Goal: Task Accomplishment & Management: Use online tool/utility

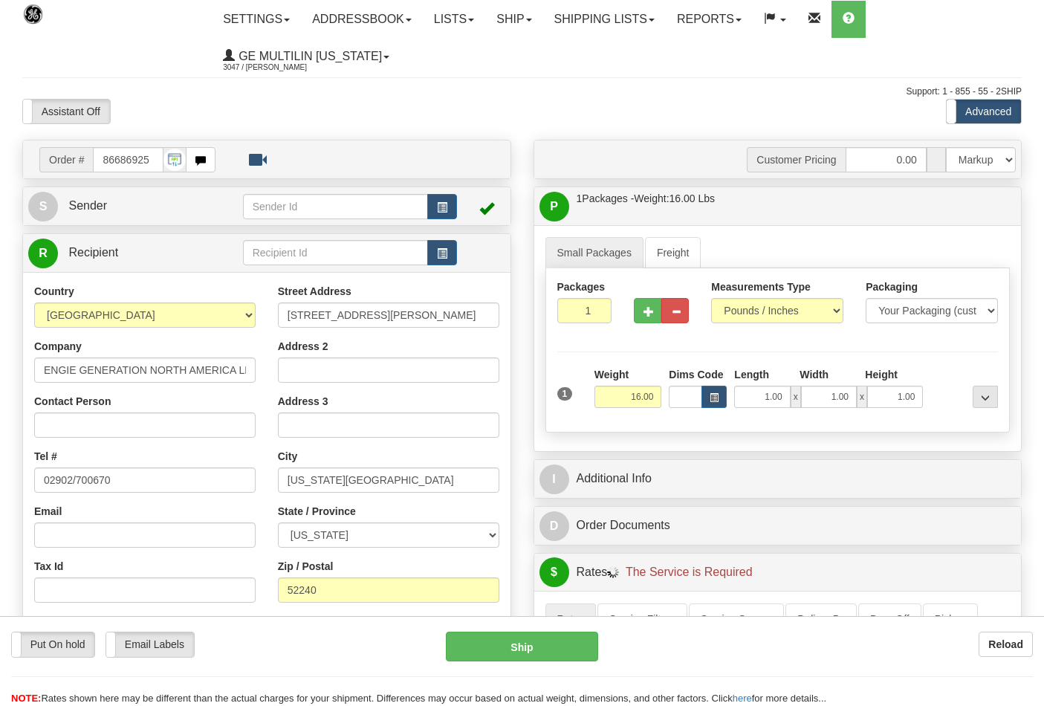
select select "0"
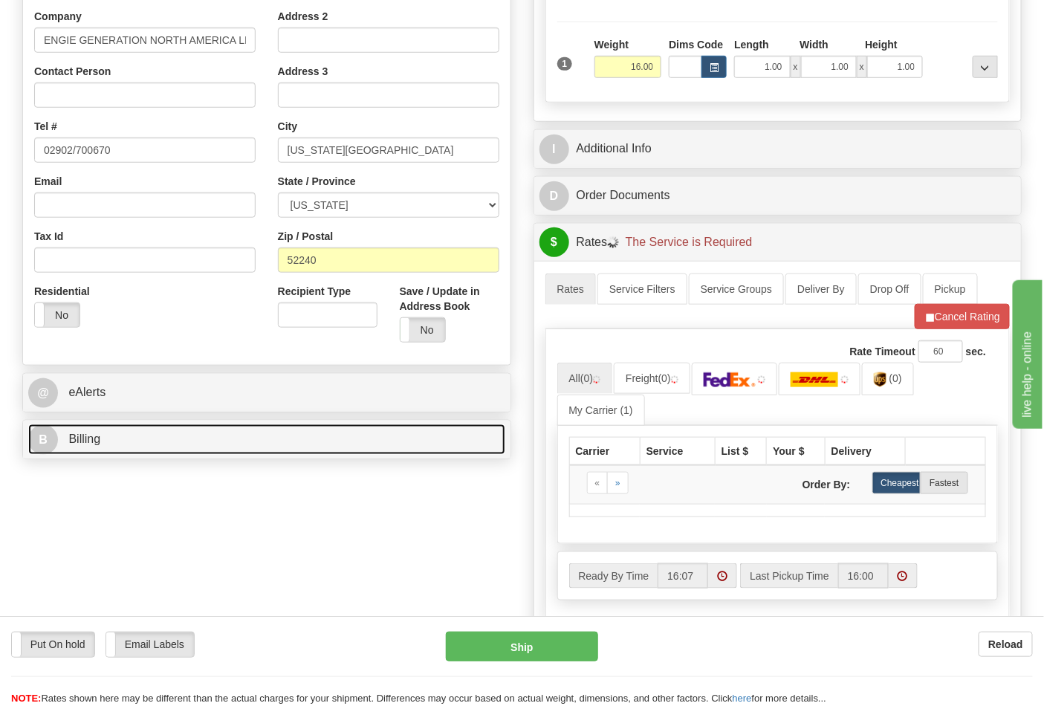
click at [152, 440] on link "B Billing" at bounding box center [266, 439] width 477 height 30
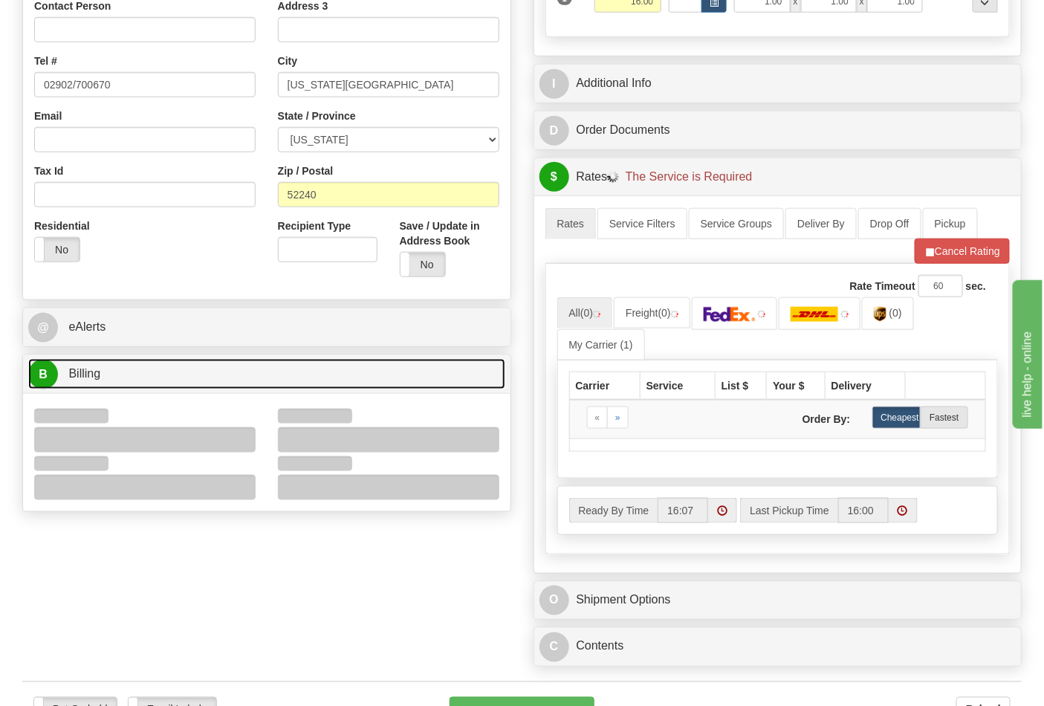
scroll to position [495, 0]
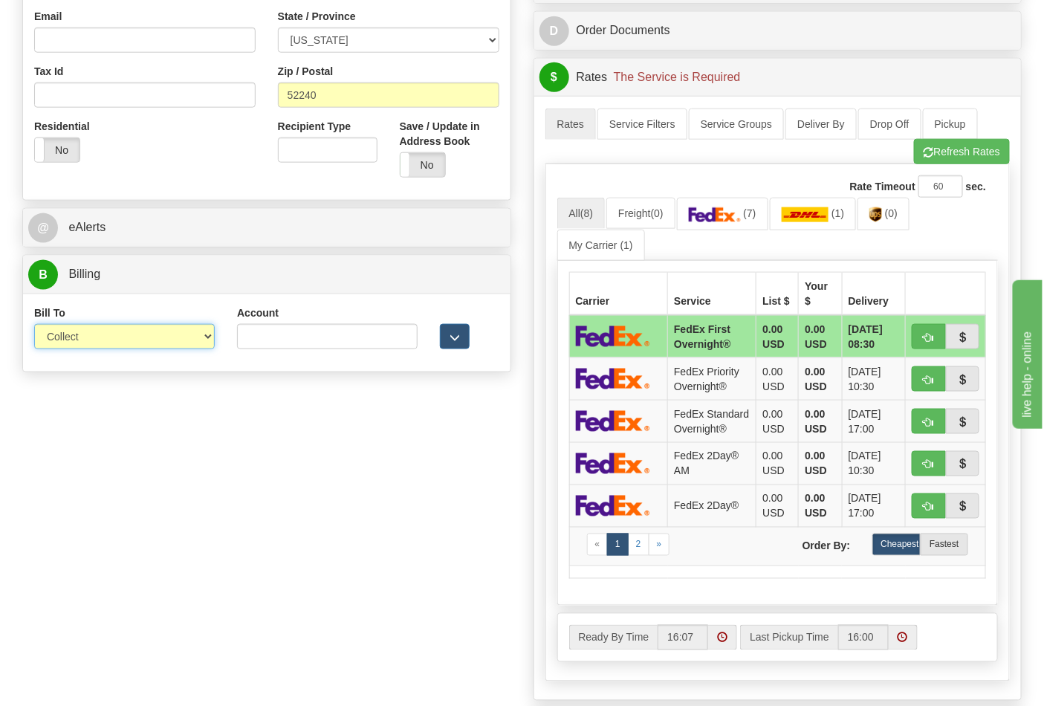
drag, startPoint x: 79, startPoint y: 340, endPoint x: 83, endPoint y: 349, distance: 9.7
click at [79, 340] on select "Sender Recipient Third Party Collect" at bounding box center [124, 336] width 181 height 25
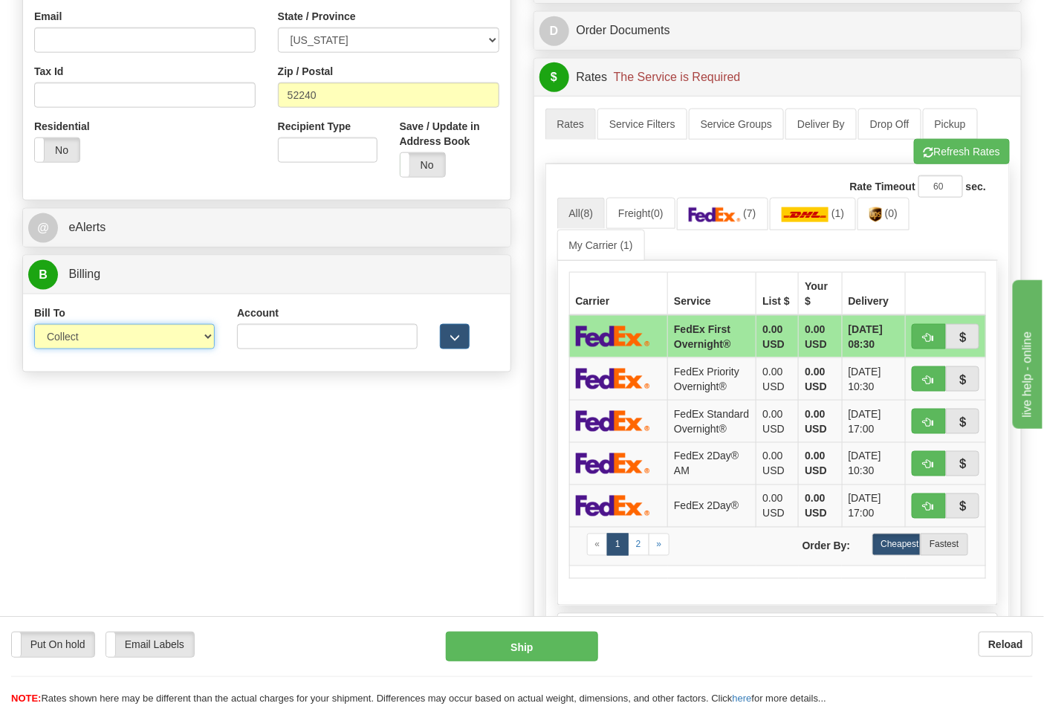
select select "2"
click at [34, 325] on select "Sender Recipient Third Party Collect" at bounding box center [124, 336] width 181 height 25
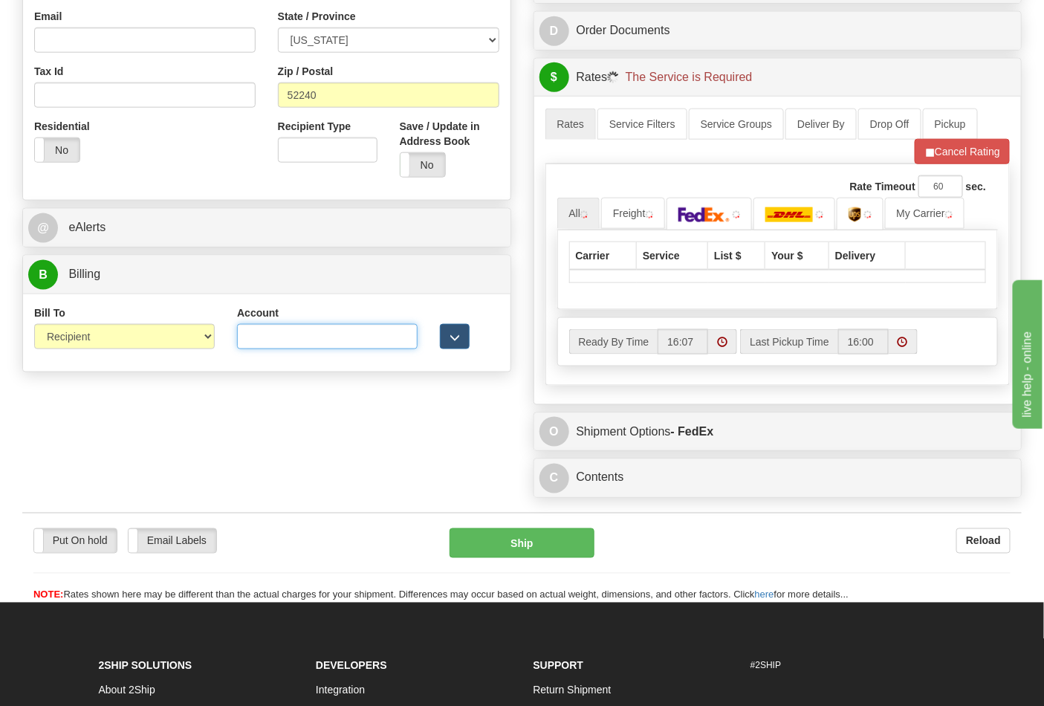
click at [290, 343] on input "Account" at bounding box center [327, 336] width 181 height 25
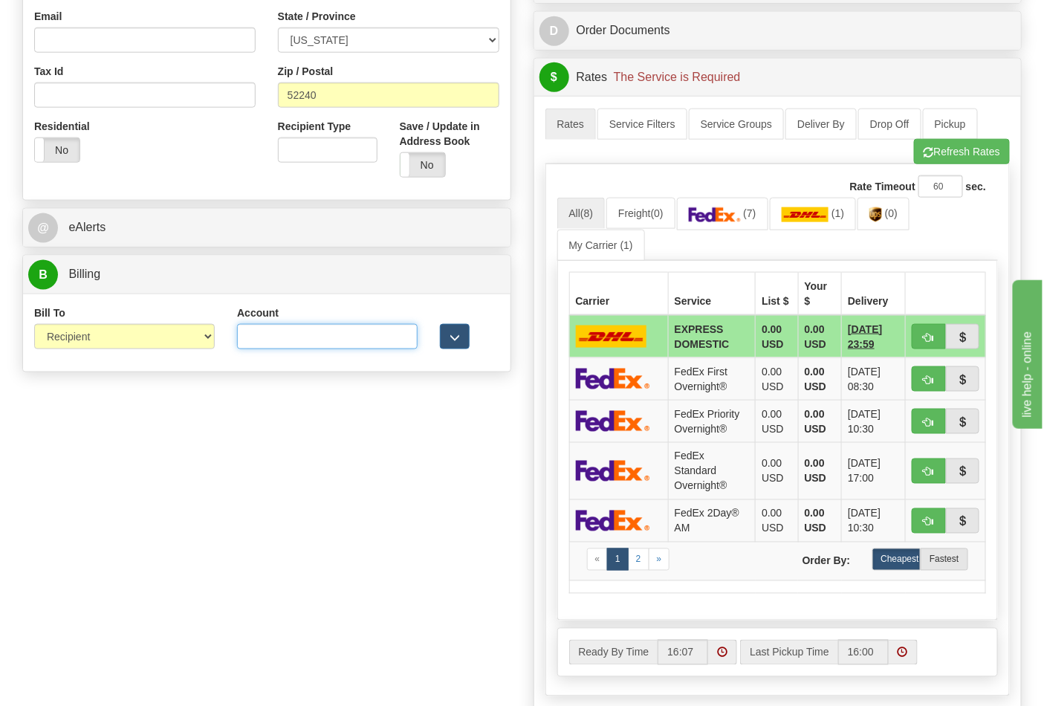
paste input "9769V8"
type input "9769V8"
click at [937, 159] on button "Refresh Rates" at bounding box center [962, 151] width 96 height 25
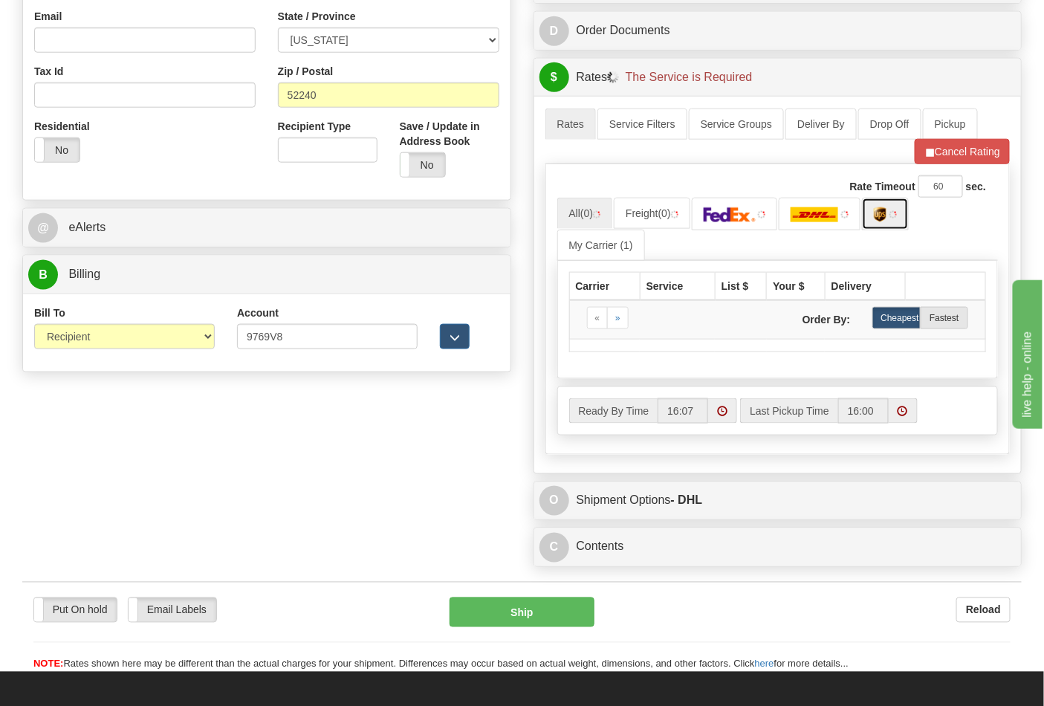
click at [885, 221] on img at bounding box center [880, 214] width 13 height 15
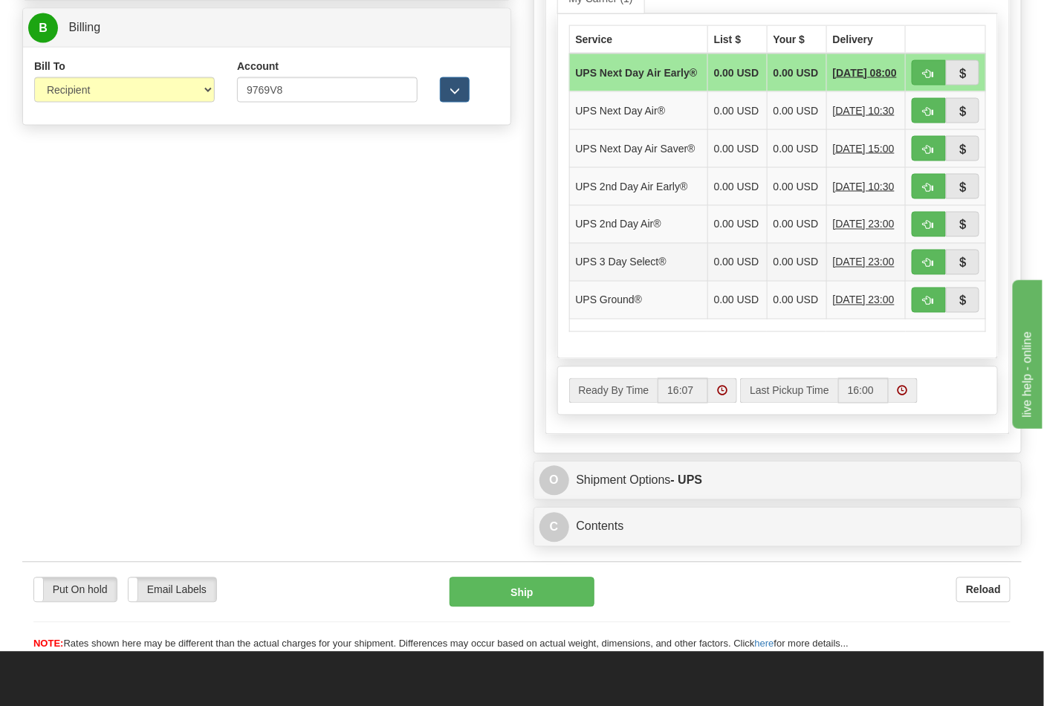
scroll to position [743, 0]
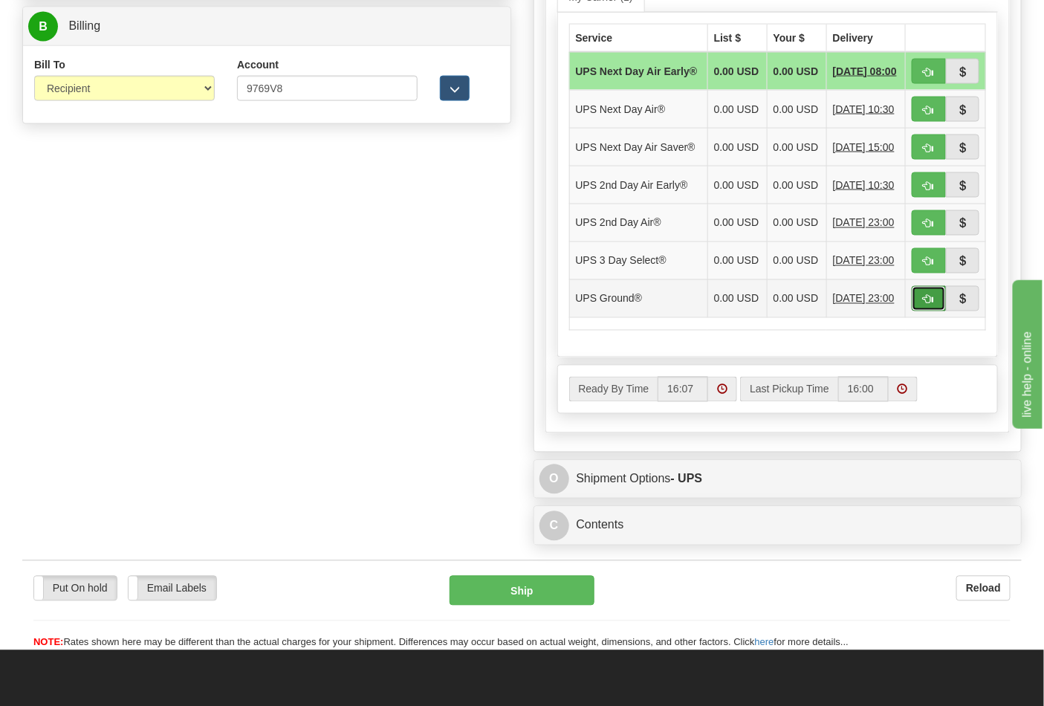
click at [933, 311] on button "button" at bounding box center [928, 298] width 34 height 25
type input "03"
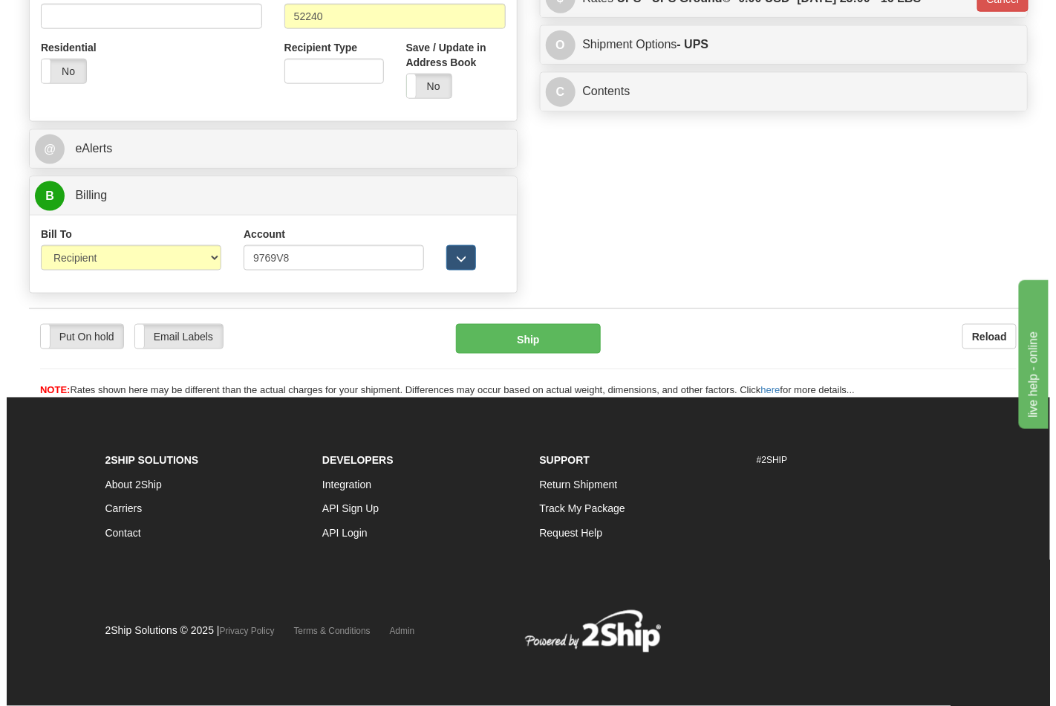
scroll to position [576, 0]
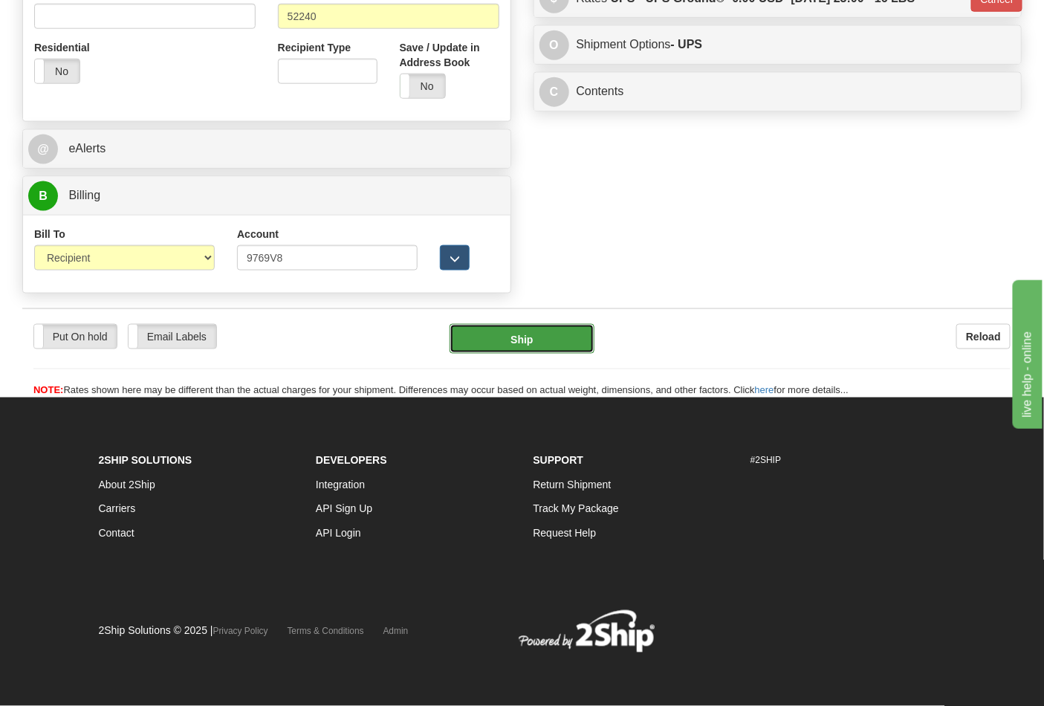
click at [530, 328] on button "Ship" at bounding box center [521, 339] width 144 height 30
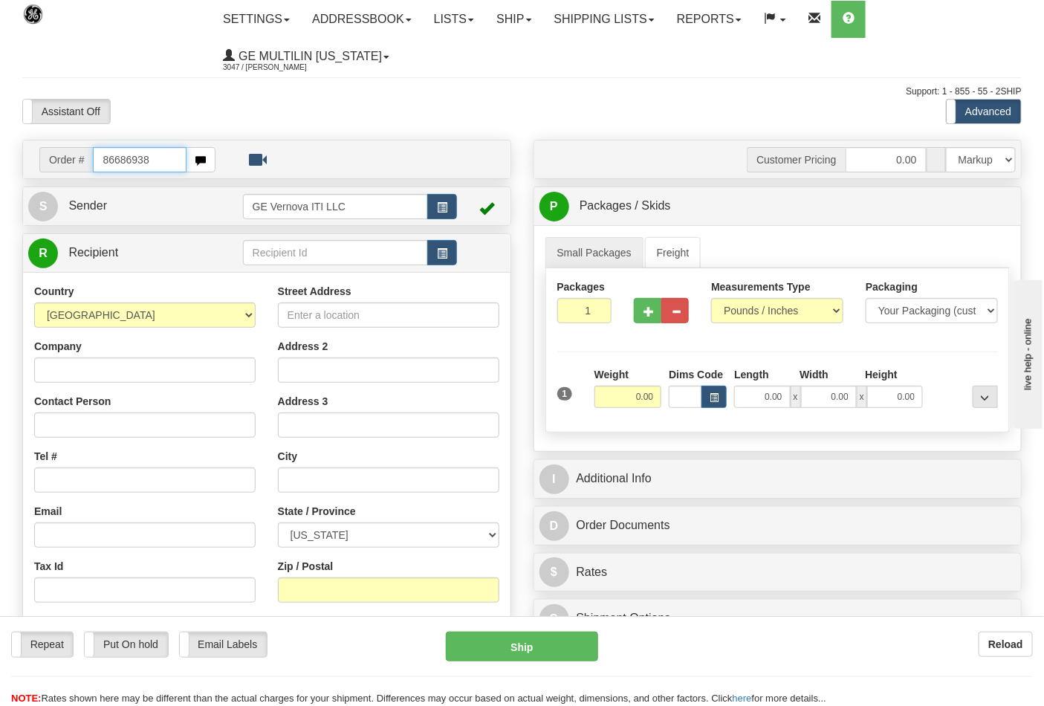
type input "86686938"
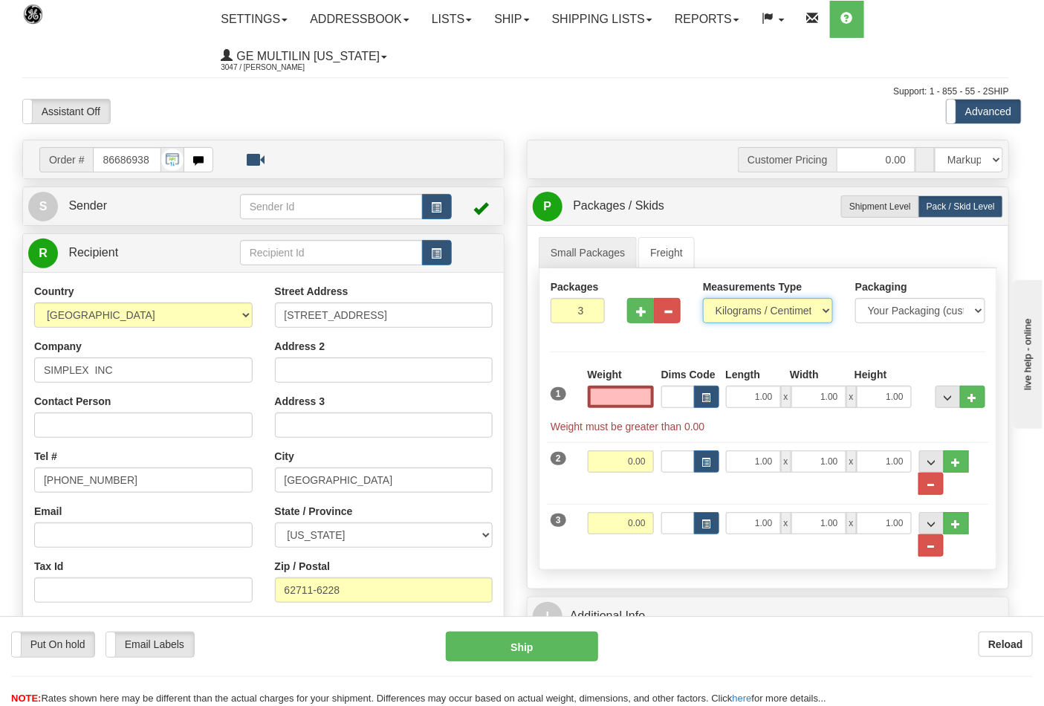
type input "0.00"
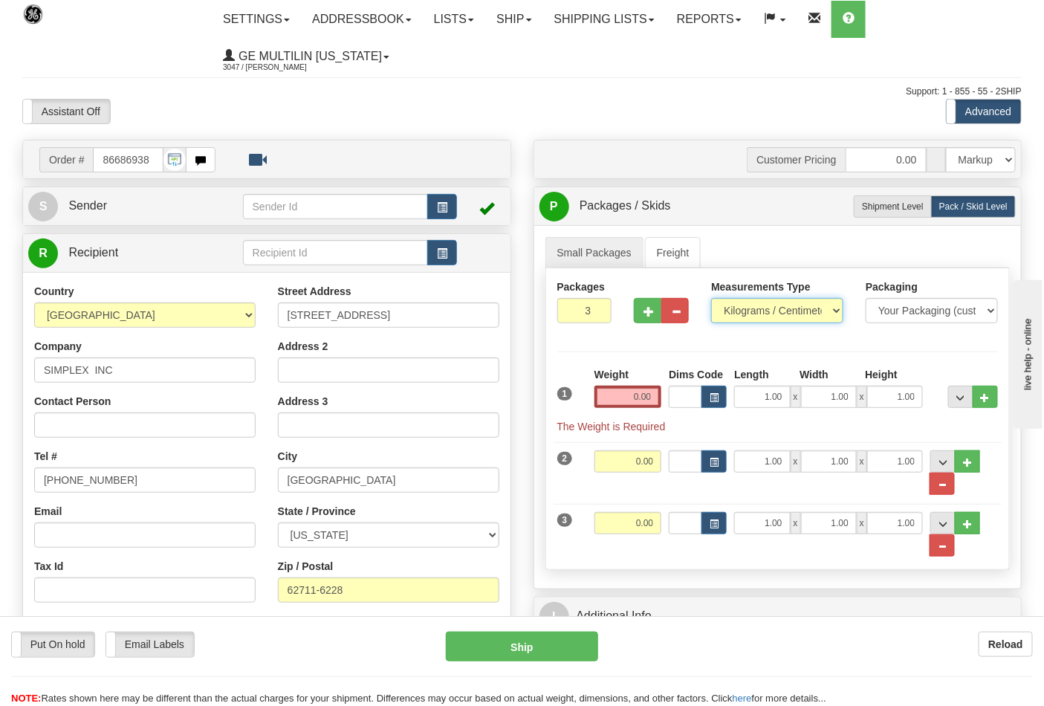
click at [741, 312] on select "Pounds / Inches Kilograms / Centimeters" at bounding box center [777, 310] width 132 height 25
select select "0"
click at [711, 299] on select "Pounds / Inches Kilograms / Centimeters" at bounding box center [777, 310] width 132 height 25
click at [651, 401] on input "0.00" at bounding box center [628, 397] width 68 height 22
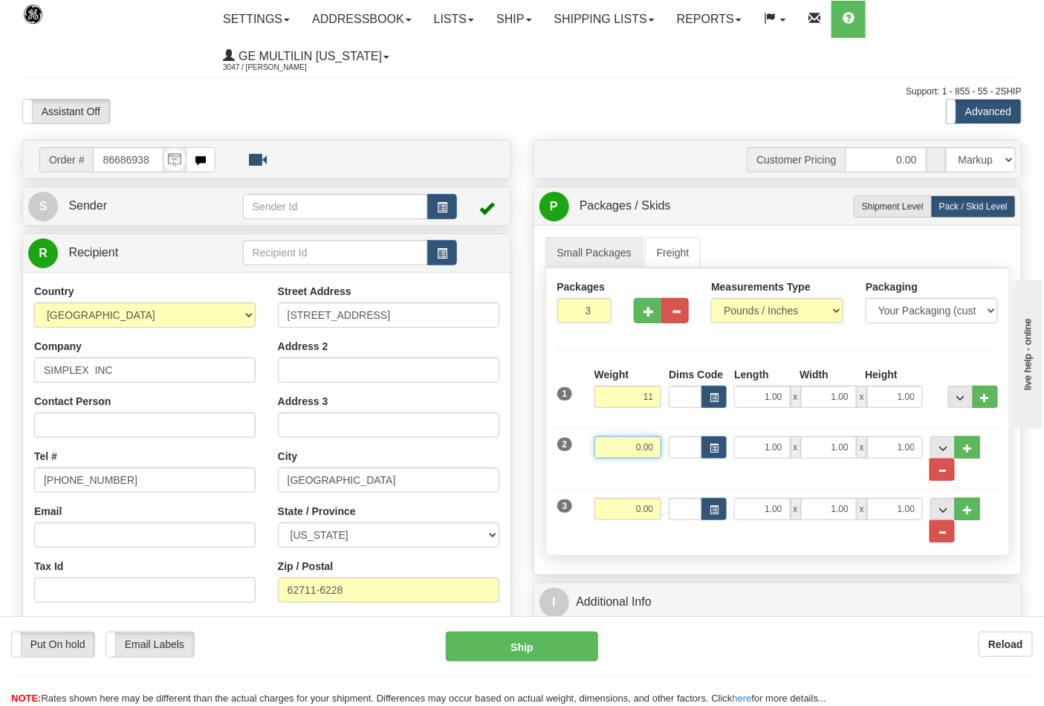
type input "11.00"
click at [654, 452] on input "0.00" at bounding box center [628, 447] width 68 height 22
type input "6.00"
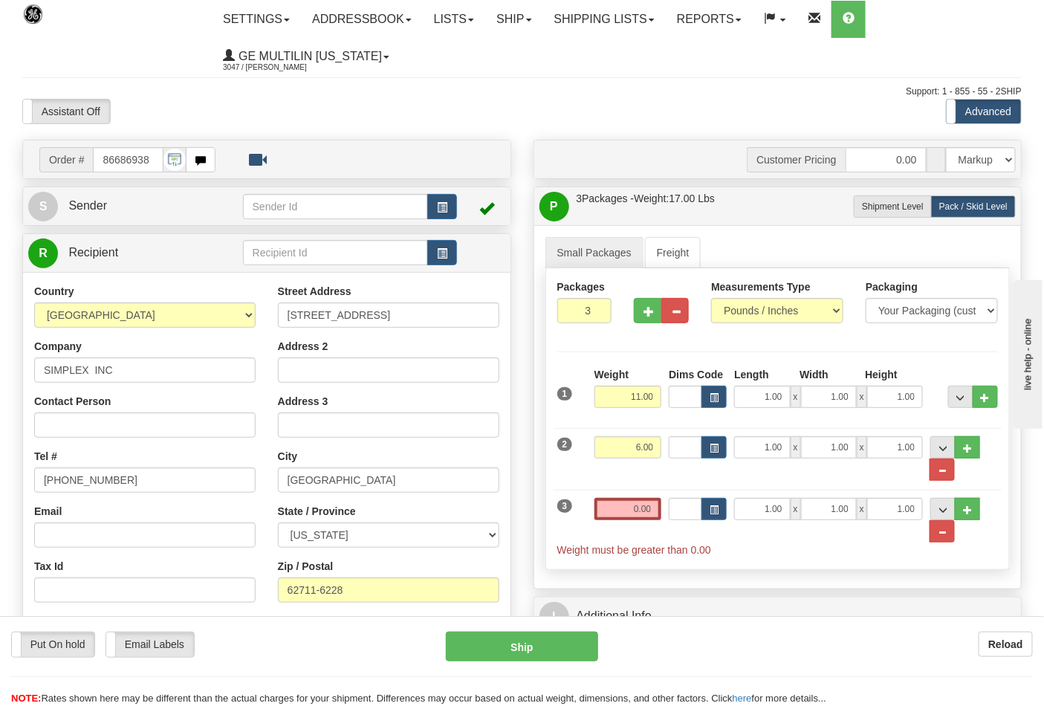
click at [657, 498] on div "3 Weight 0.00 Dims Code Length Width Height" at bounding box center [777, 519] width 449 height 75
drag, startPoint x: 642, startPoint y: 510, endPoint x: 657, endPoint y: 510, distance: 15.6
click at [654, 510] on input "0.00" at bounding box center [628, 509] width 68 height 22
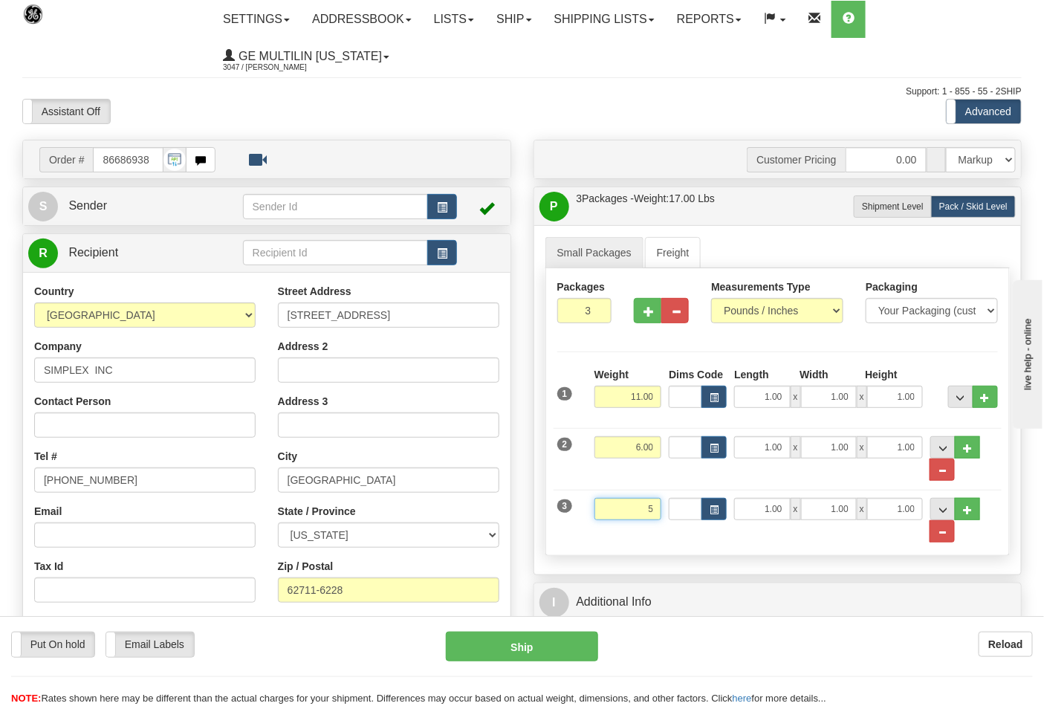
click button "Delete" at bounding box center [0, 0] width 0 height 0
type input "5.00"
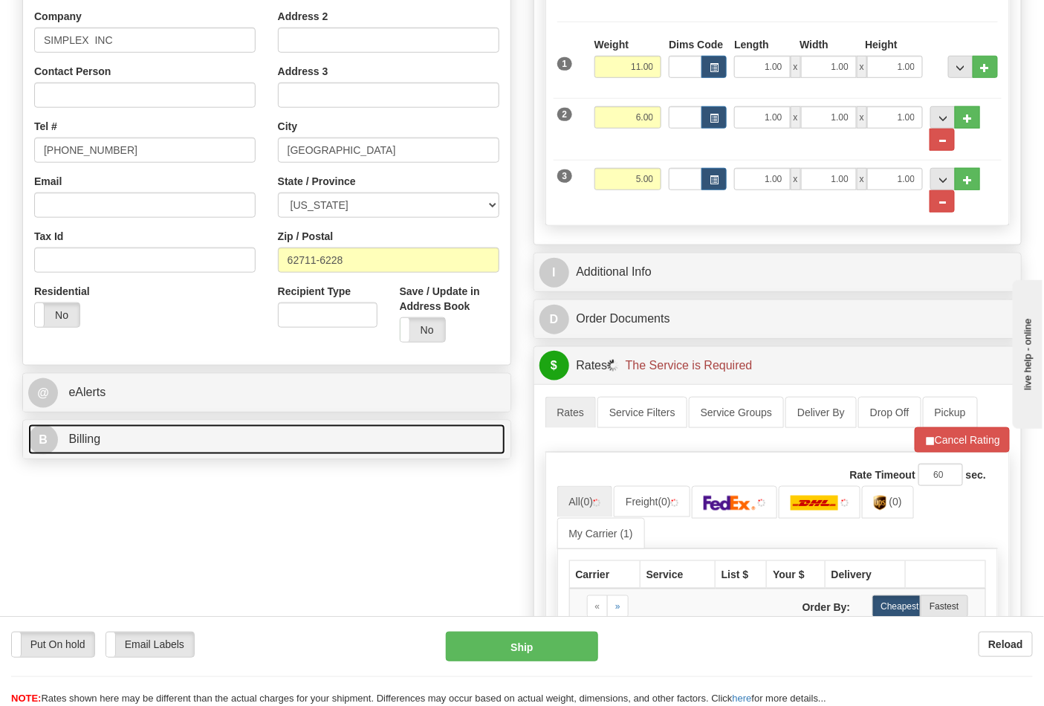
click at [147, 454] on link "B Billing" at bounding box center [266, 439] width 477 height 30
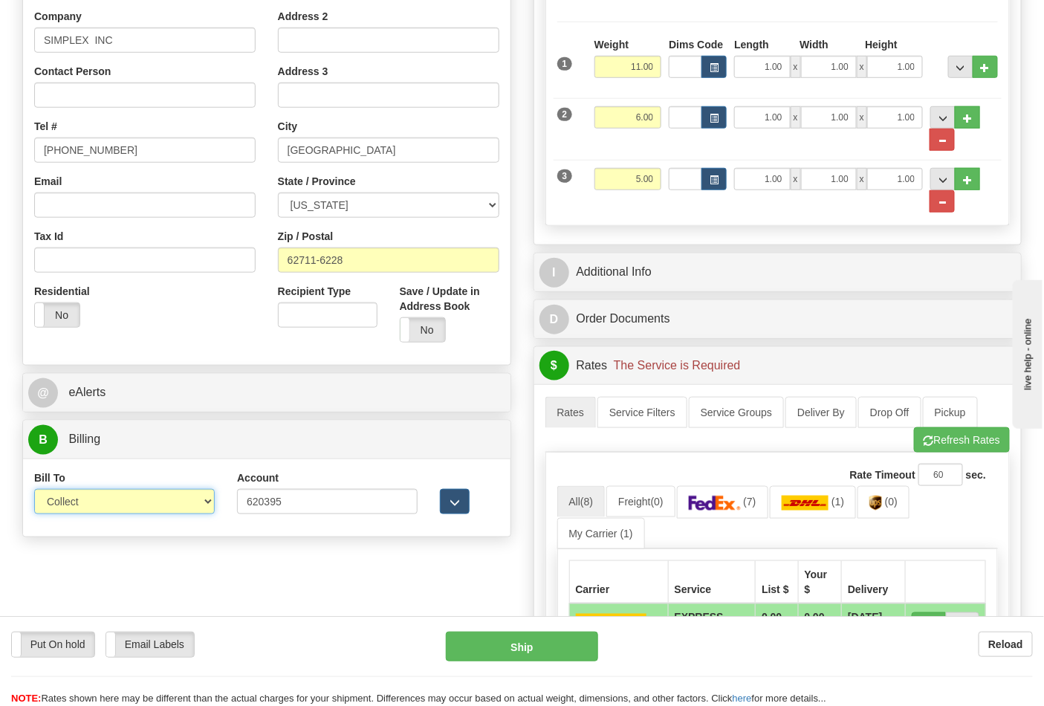
click at [109, 493] on select "Sender Recipient Third Party Collect" at bounding box center [124, 501] width 181 height 25
click at [34, 490] on select "Sender Recipient Third Party Collect" at bounding box center [124, 501] width 181 height 25
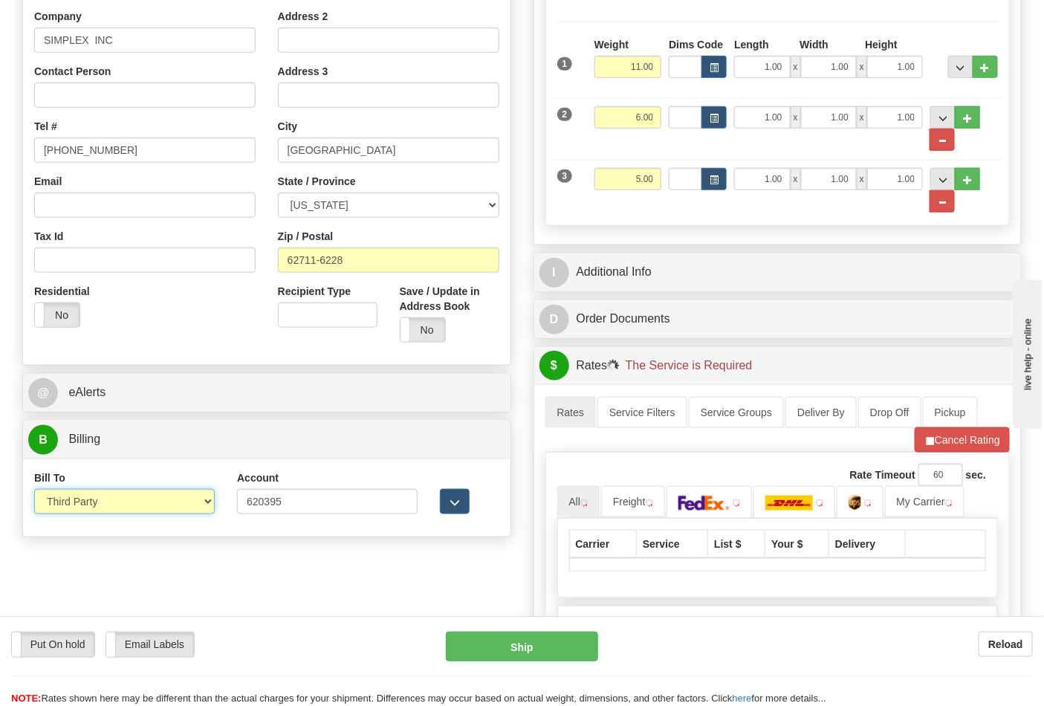
click at [85, 498] on select "Sender Recipient Third Party Collect" at bounding box center [124, 501] width 181 height 25
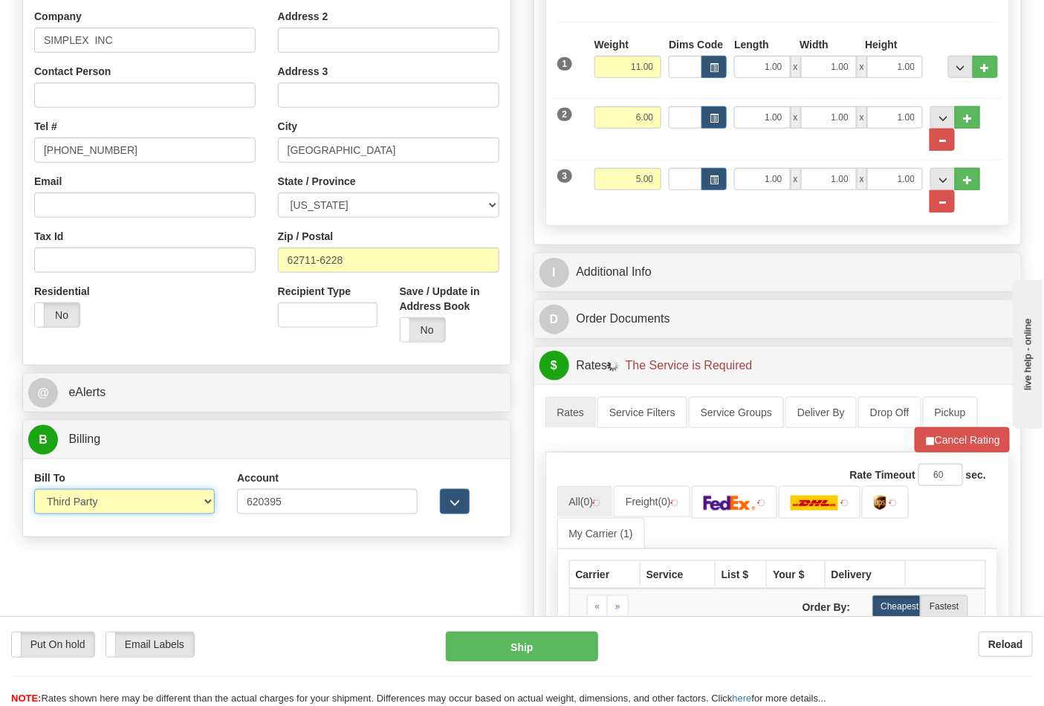
select select "2"
click at [34, 490] on select "Sender Recipient Third Party Collect" at bounding box center [124, 501] width 181 height 25
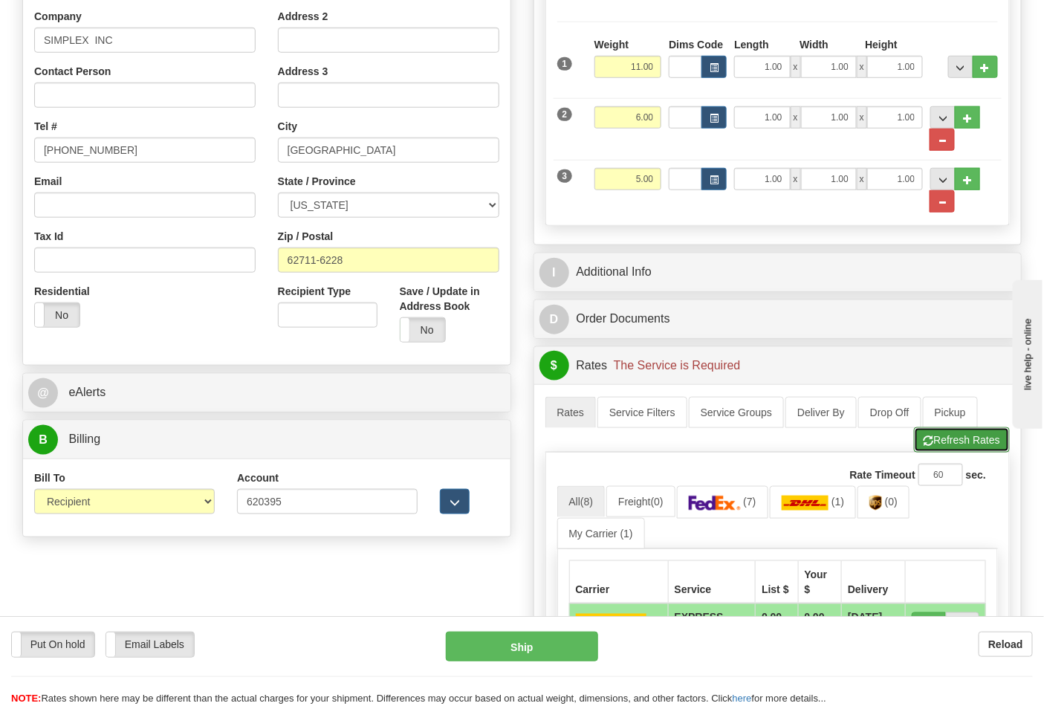
click at [961, 449] on button "Refresh Rates" at bounding box center [962, 439] width 96 height 25
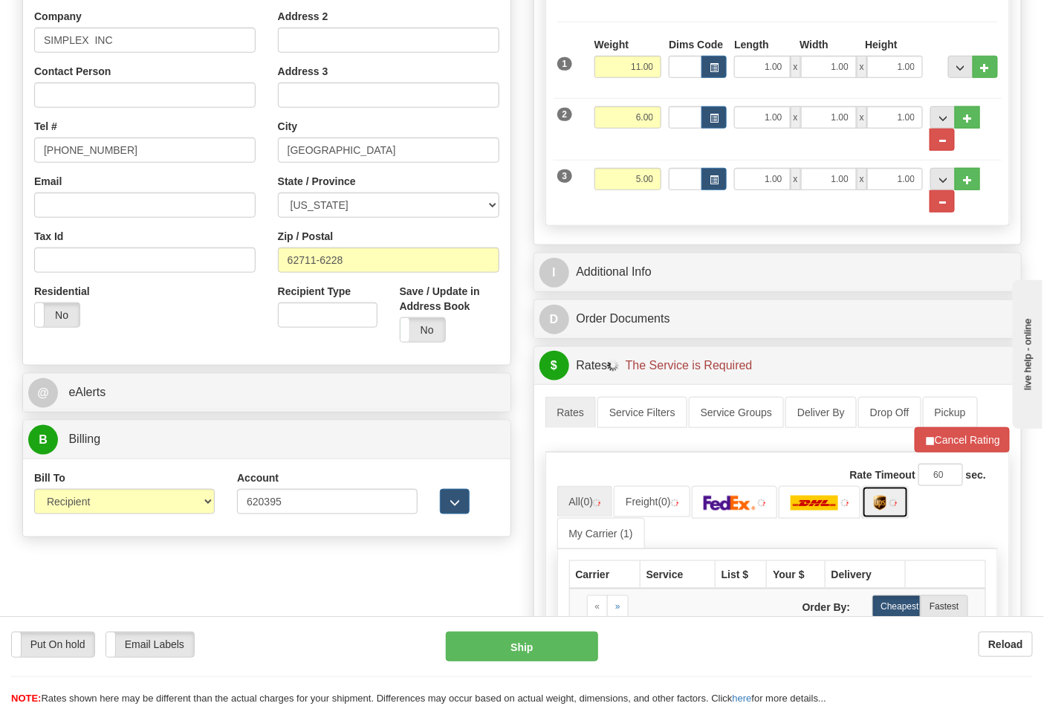
click at [886, 507] on img at bounding box center [880, 502] width 13 height 15
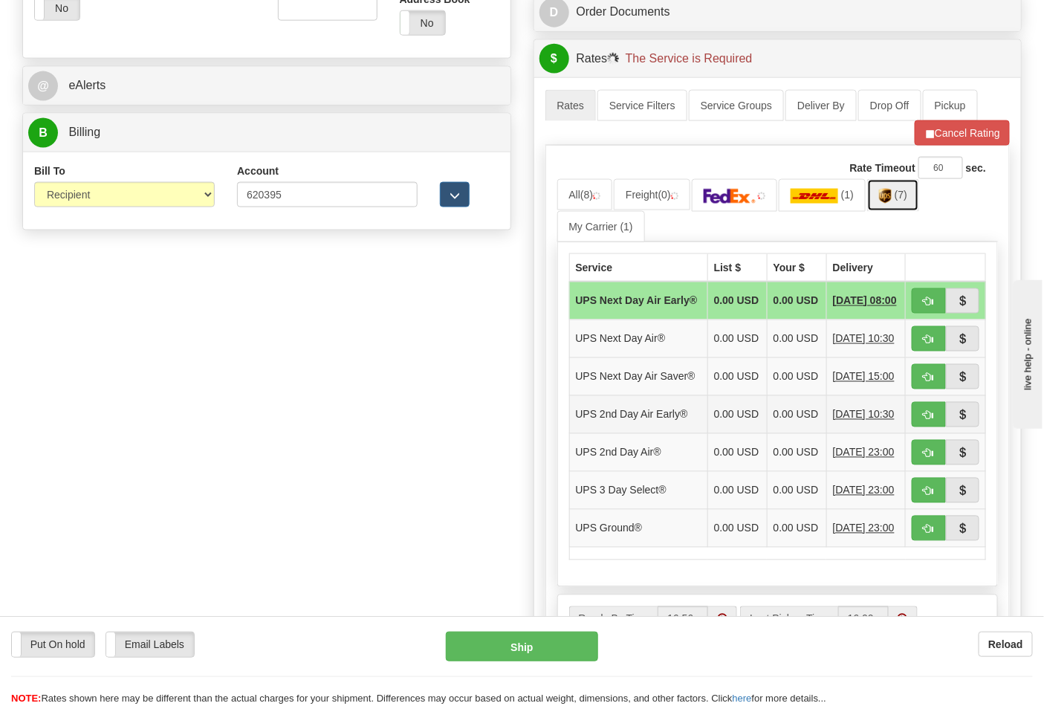
scroll to position [660, 0]
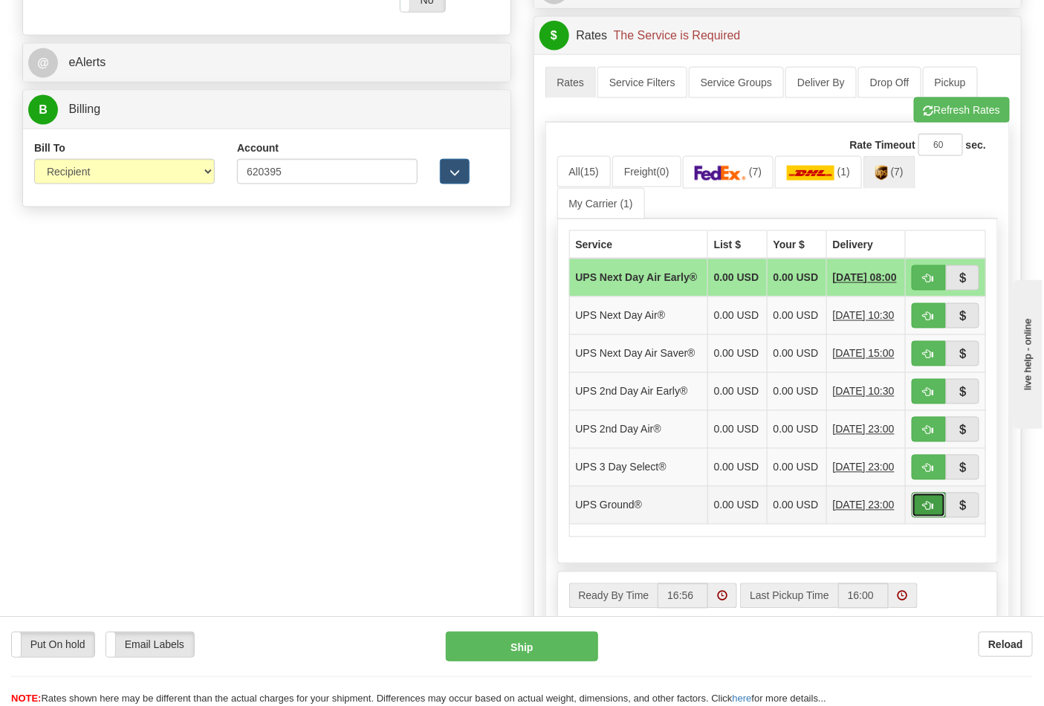
click at [923, 511] on span "button" at bounding box center [928, 506] width 10 height 10
type input "03"
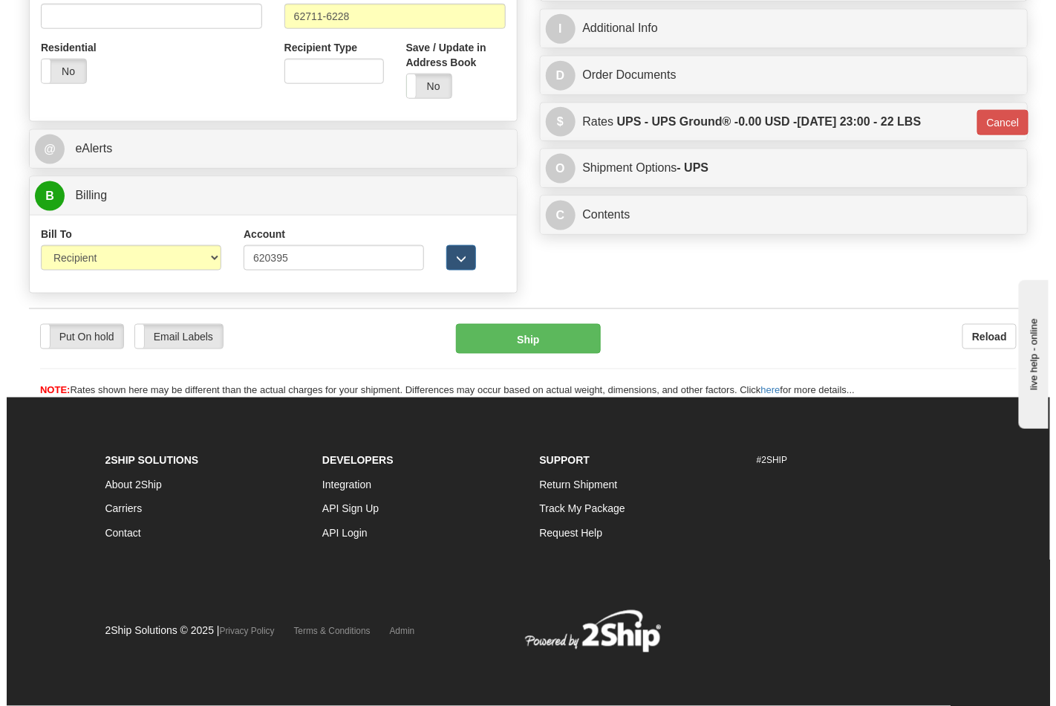
scroll to position [576, 0]
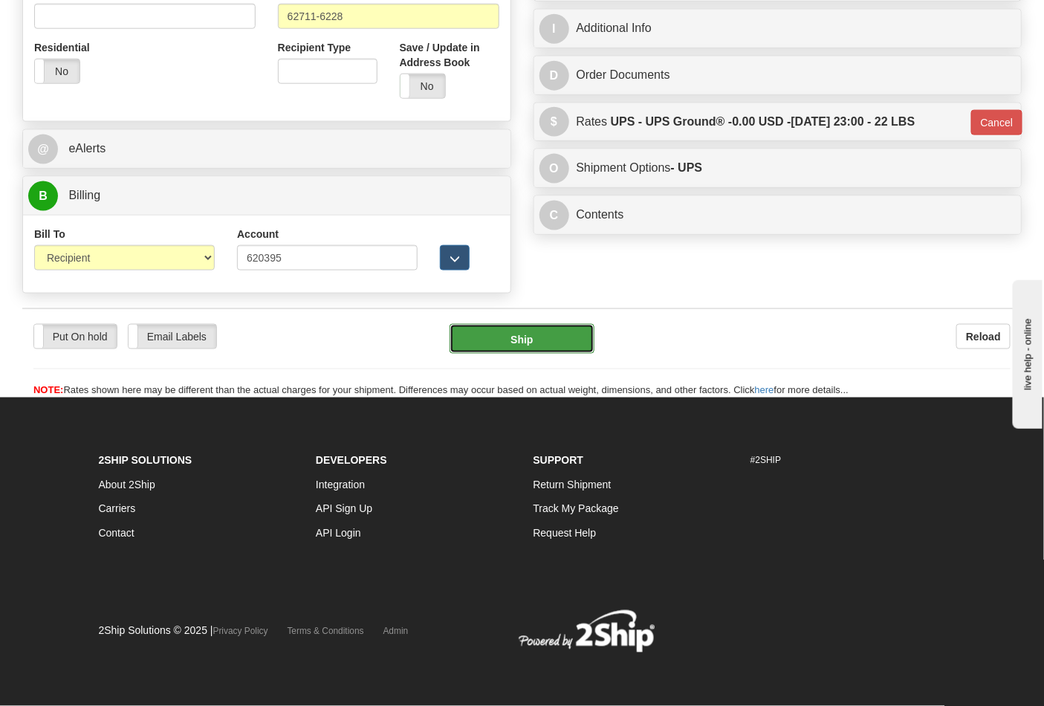
click at [505, 342] on button "Ship" at bounding box center [521, 339] width 144 height 30
